Goal: Information Seeking & Learning: Learn about a topic

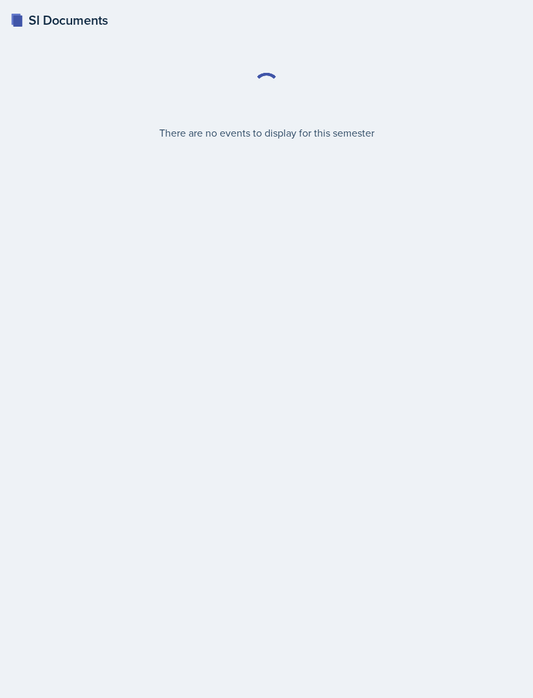
select select "2bed604d-1099-4043-b1bc-2365e8740244"
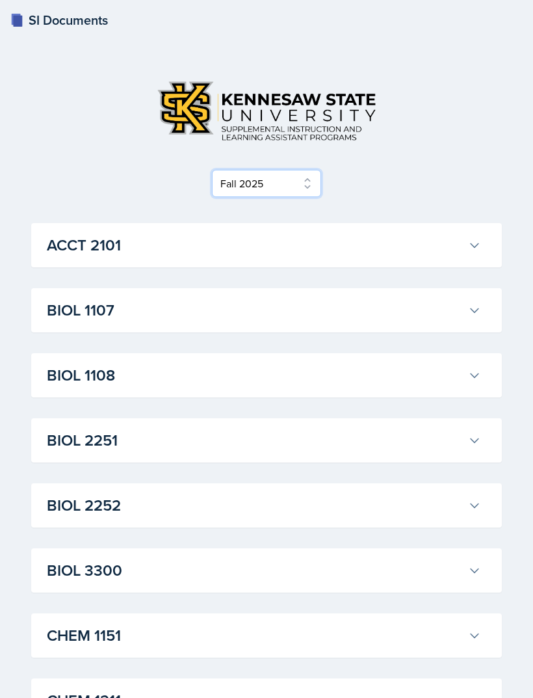
click at [309, 187] on select "Select Semester Fall 2025 Summer 2025 Spring 2025 Fall 2024 Summer 2024 Spring …" at bounding box center [266, 183] width 109 height 27
click at [294, 186] on select "Select Semester Fall 2025 Summer 2025 Spring 2025 Fall 2024 Summer 2024 Spring …" at bounding box center [266, 183] width 109 height 27
click at [217, 254] on h3 "ACCT 2101" at bounding box center [255, 244] width 416 height 23
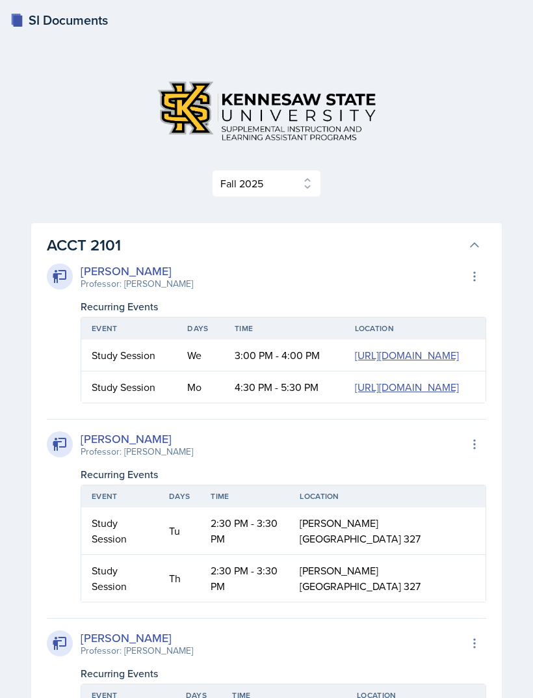
click at [226, 252] on h3 "ACCT 2101" at bounding box center [255, 244] width 416 height 23
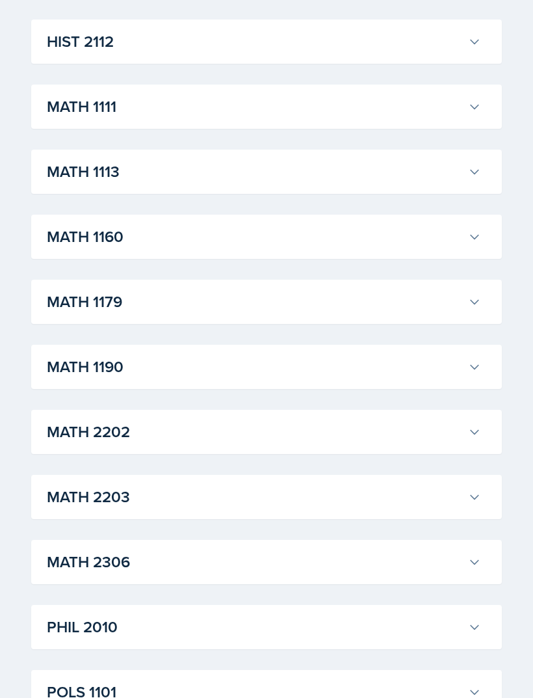
scroll to position [1113, 0]
click at [198, 496] on h3 "MATH 2203" at bounding box center [255, 497] width 416 height 23
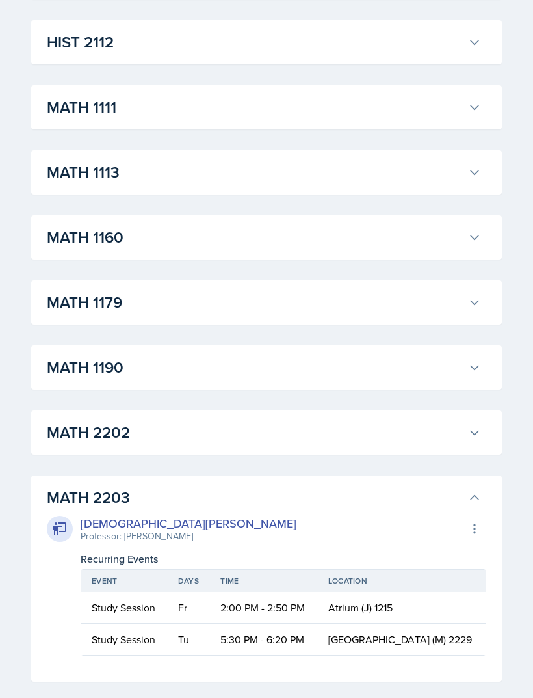
click at [209, 499] on h3 "MATH 2203" at bounding box center [255, 497] width 416 height 23
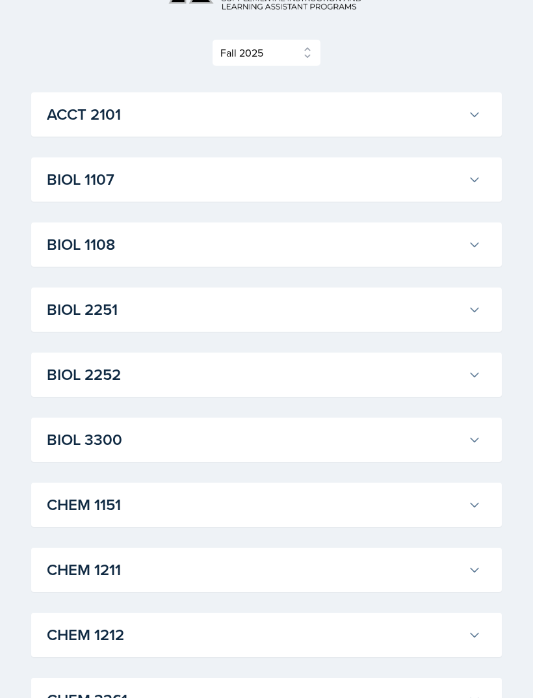
scroll to position [0, 0]
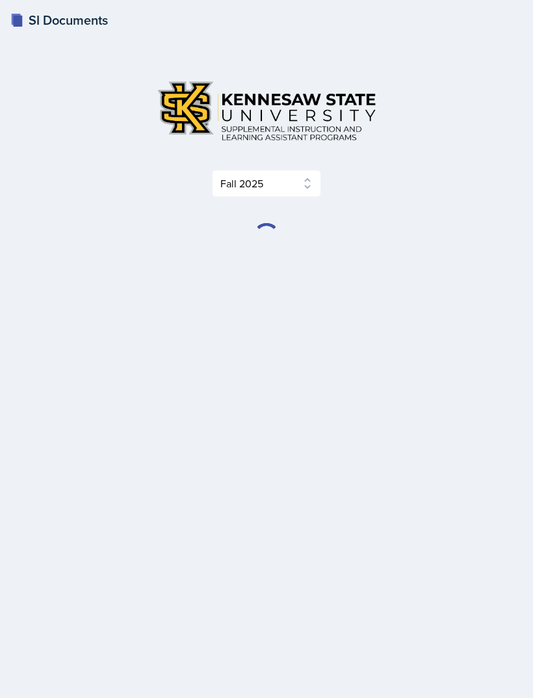
scroll to position [42, 0]
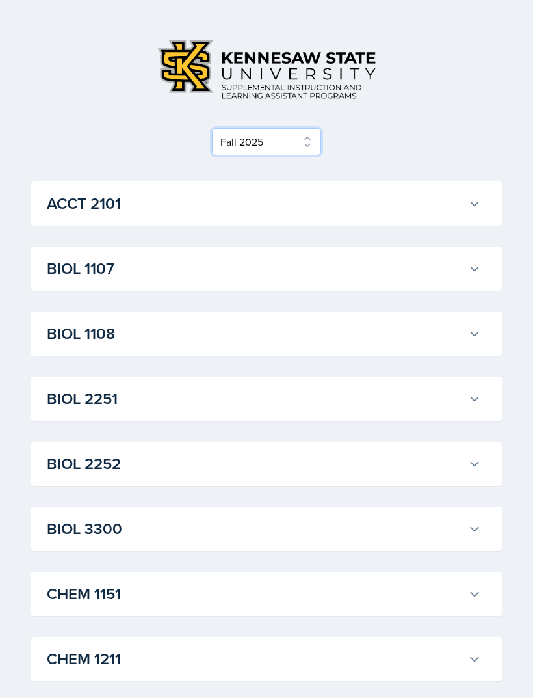
click at [273, 153] on select "Select Semester Fall 2025 Summer 2025 Spring 2025 Fall 2024 Summer 2024 Spring …" at bounding box center [266, 141] width 109 height 27
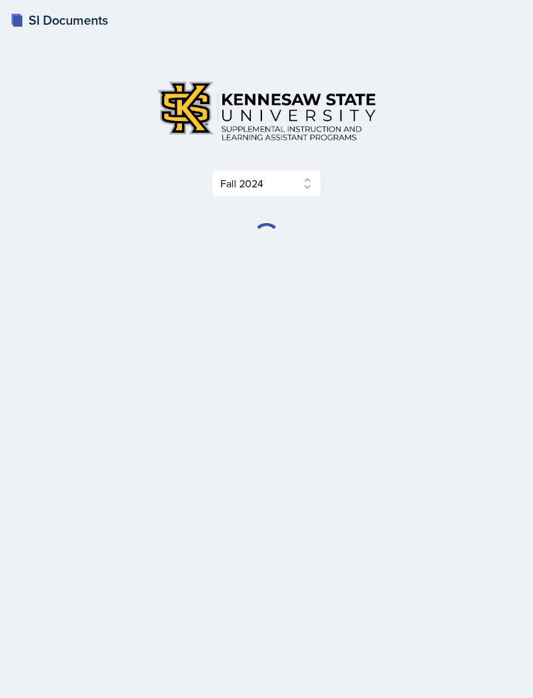
click at [318, 31] on div "Select Semester Fall 2025 Summer 2025 Spring 2025 Fall 2024 Summer 2024 Spring …" at bounding box center [267, 348] width 502 height 635
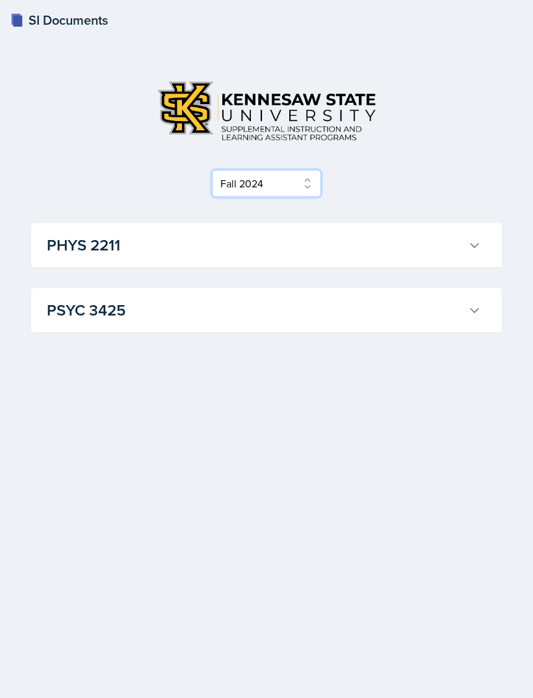
click at [252, 170] on select "Select Semester Fall 2025 Summer 2025 Spring 2025 Fall 2024 Summer 2024 Spring …" at bounding box center [266, 183] width 109 height 27
select select "515a866e-7596-43ee-a538-4da7a47c8e37"
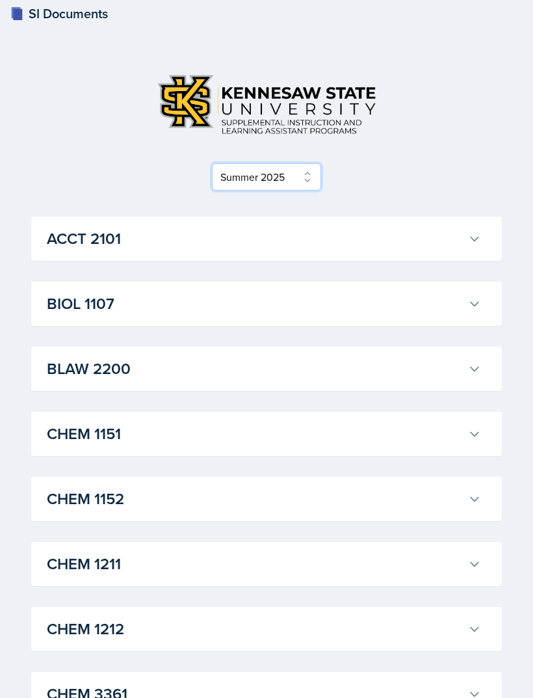
scroll to position [0, 0]
